Goal: Communication & Community: Ask a question

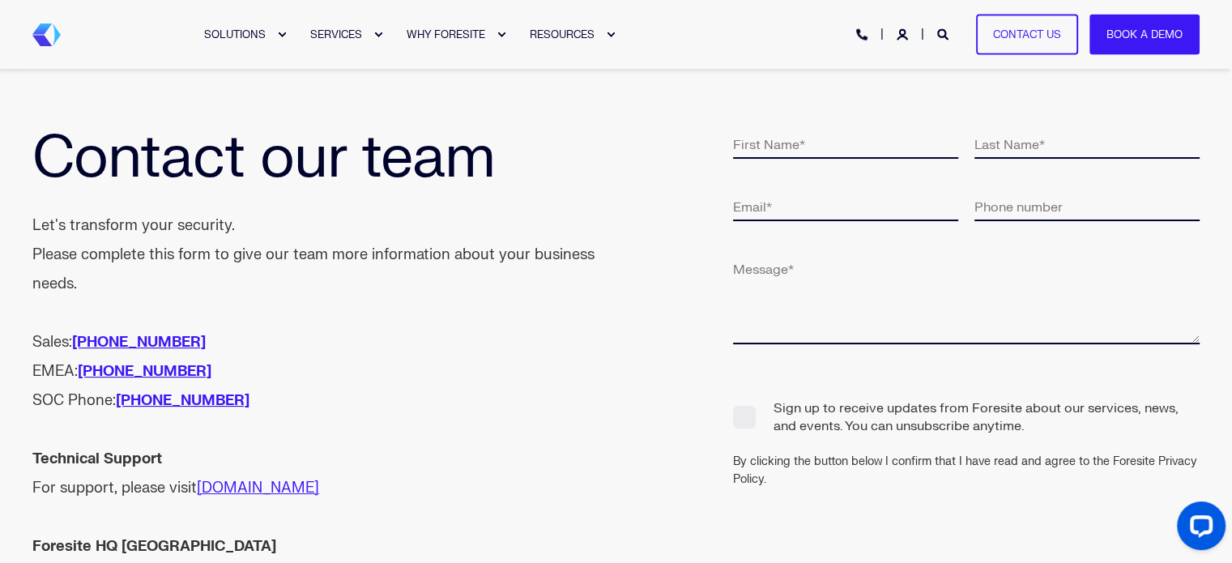
scroll to position [42, 0]
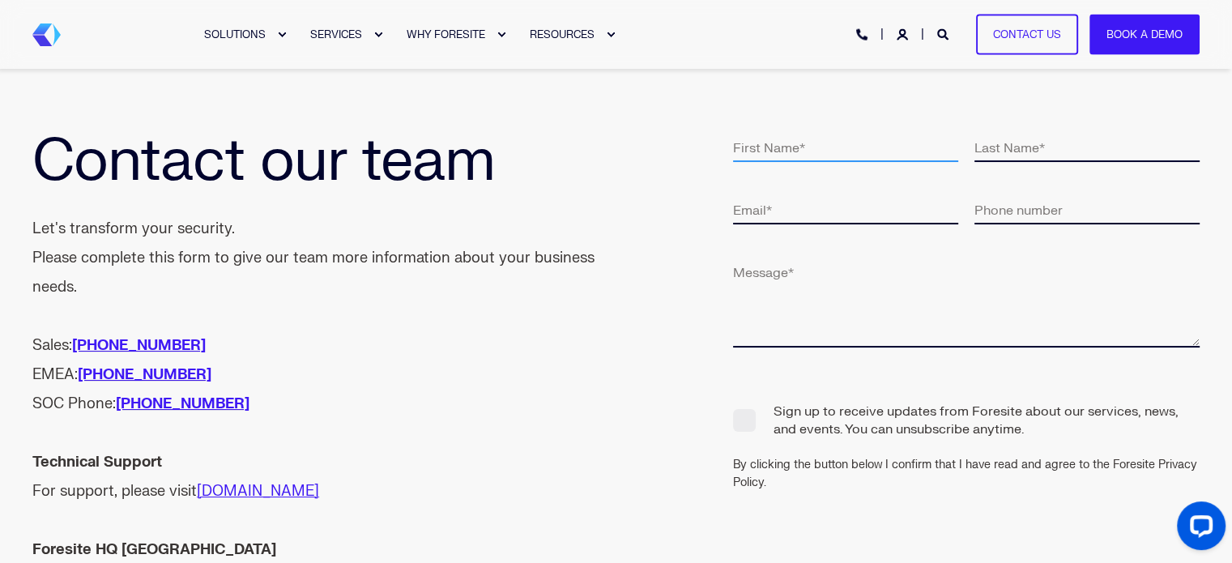
click at [890, 153] on input "text" at bounding box center [845, 147] width 225 height 30
type input "[PERSON_NAME]"
click at [1027, 144] on input "text" at bounding box center [1087, 147] width 225 height 30
type input "[PERSON_NAME]"
click at [899, 213] on input "email" at bounding box center [845, 209] width 225 height 30
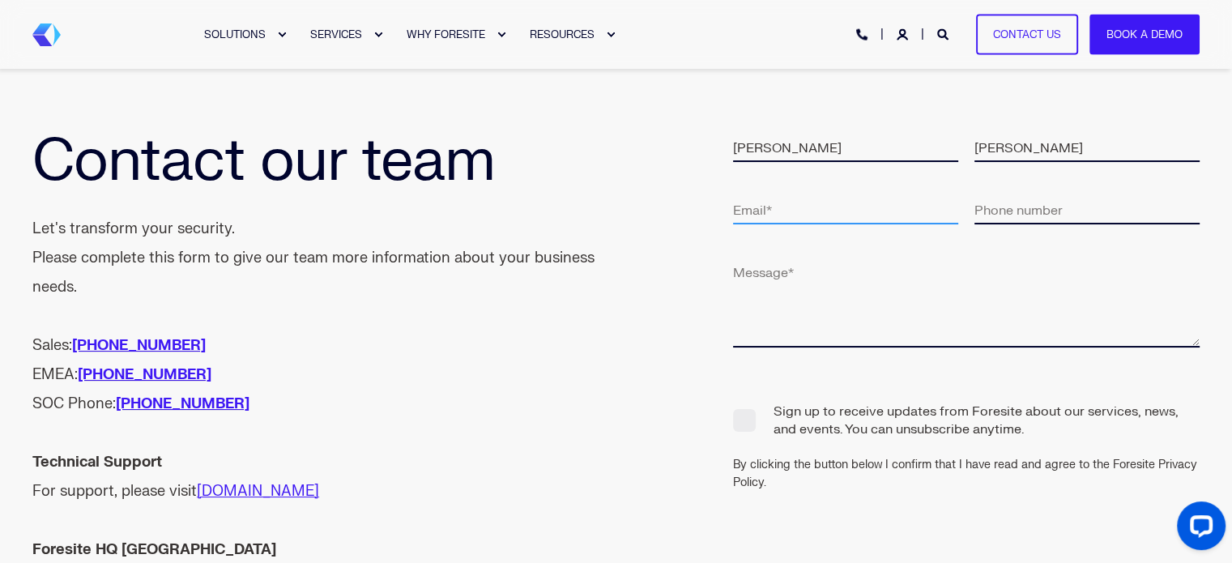
type input "[EMAIL_ADDRESS][DOMAIN_NAME]"
click at [1038, 198] on input "tel" at bounding box center [1087, 209] width 225 height 30
type input "[PHONE_NUMBER]"
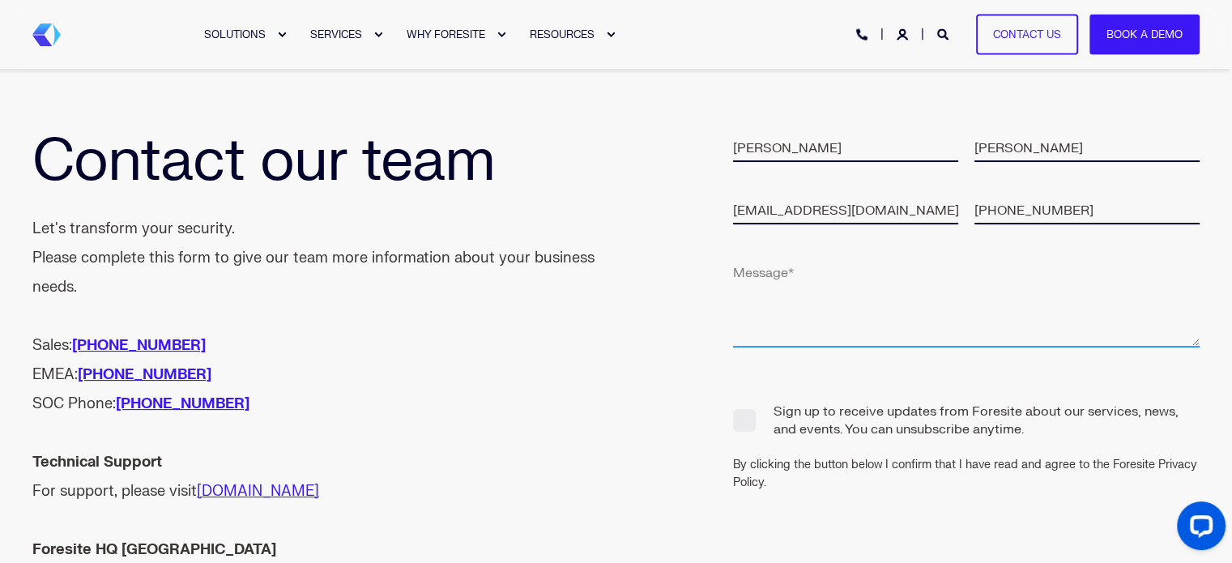
click at [840, 308] on textarea at bounding box center [966, 302] width 467 height 91
paste textarea "Lorem, Ip dolo si Ametcons Adipisci, eli S doeiu te inc Utlaboreet do Magnaa En…"
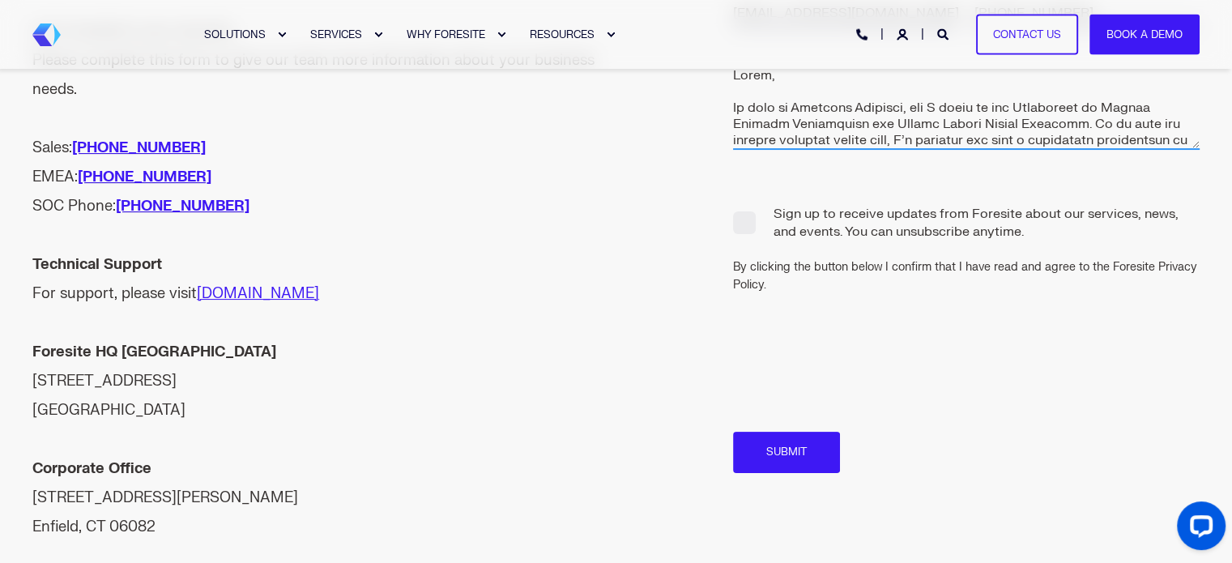
scroll to position [250, 0]
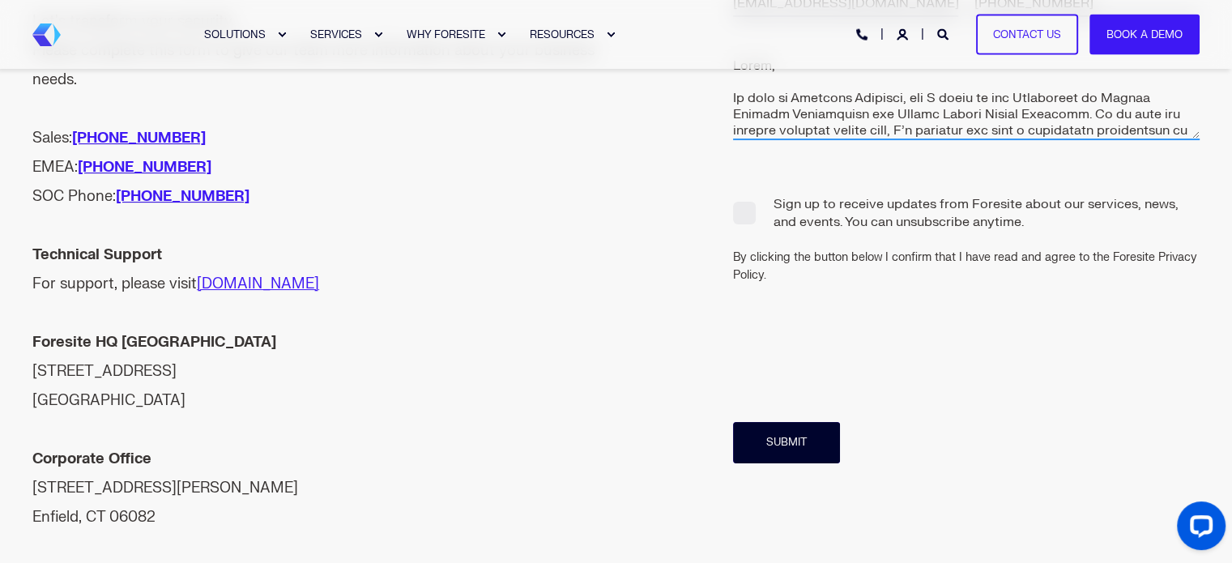
type textarea "Lorem, Ip dolo si Ametcons Adipisci, eli S doeiu te inc Utlaboreet do Magnaa En…"
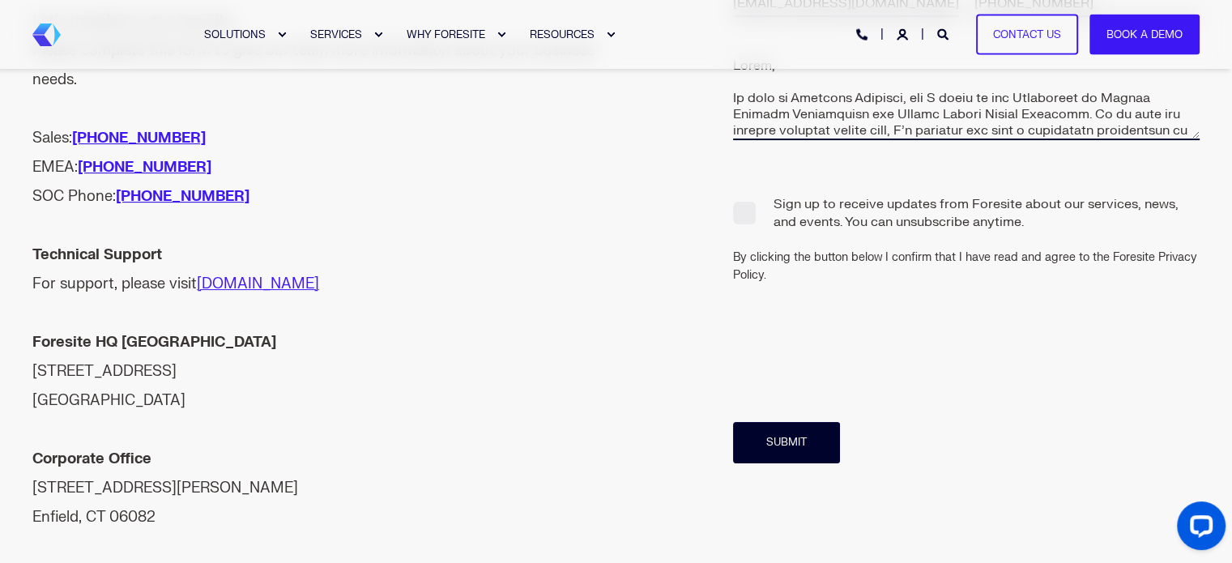
click at [800, 452] on input "Submit" at bounding box center [786, 442] width 107 height 41
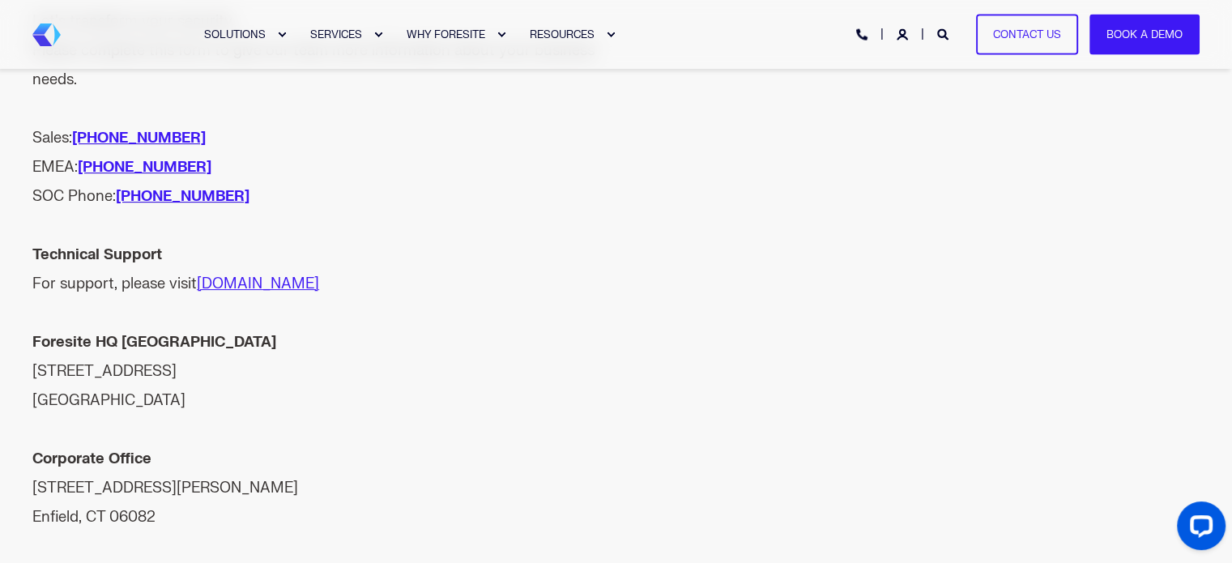
scroll to position [0, 0]
